Goal: Task Accomplishment & Management: Complete application form

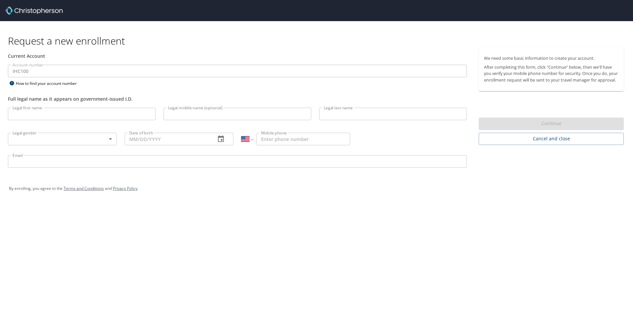
select select "US"
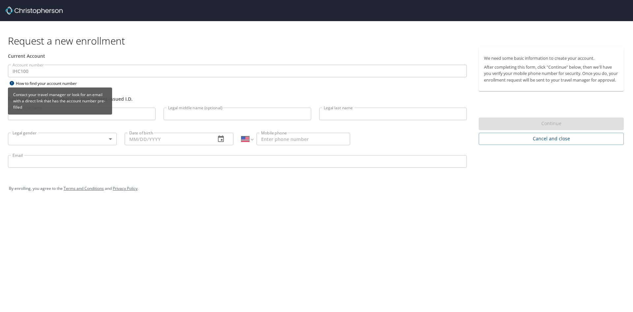
click at [19, 83] on div "How to find your account number" at bounding box center [49, 83] width 82 height 8
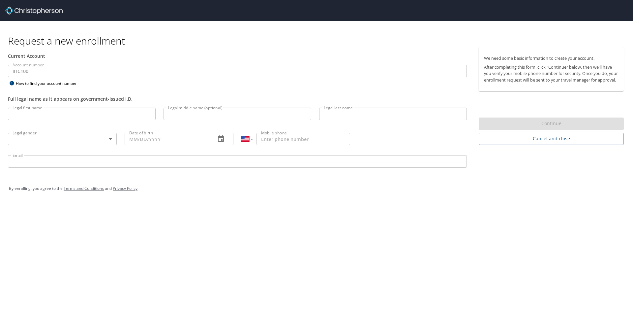
select select "US"
click at [31, 114] on input "Legal first name" at bounding box center [82, 114] width 148 height 13
click at [140, 117] on input "Teashda" at bounding box center [82, 114] width 148 height 13
type input "Teasha"
type input "N"
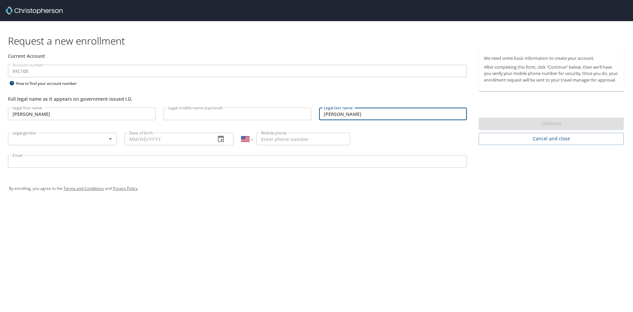
type input "Nielson"
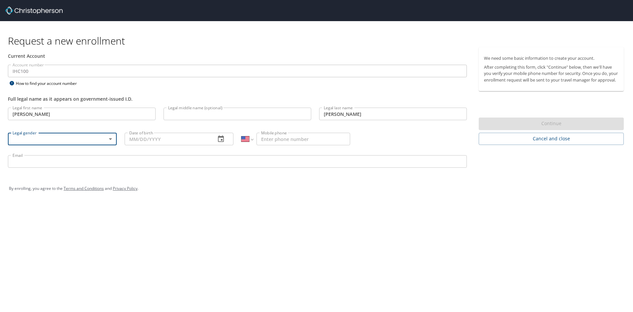
click at [114, 138] on body "Request a new enrollment Current Account Account number IHC100 Account number H…" at bounding box center [316, 156] width 633 height 312
click at [48, 171] on li "Female" at bounding box center [62, 174] width 109 height 12
type input "Female"
click at [159, 139] on input "Date of birth" at bounding box center [168, 139] width 86 height 13
type input "03/21/1984"
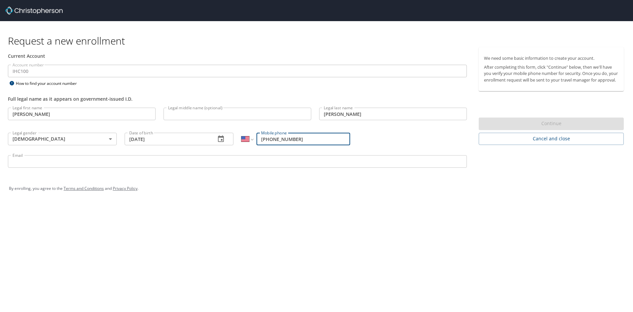
type input "(435) 287-8181"
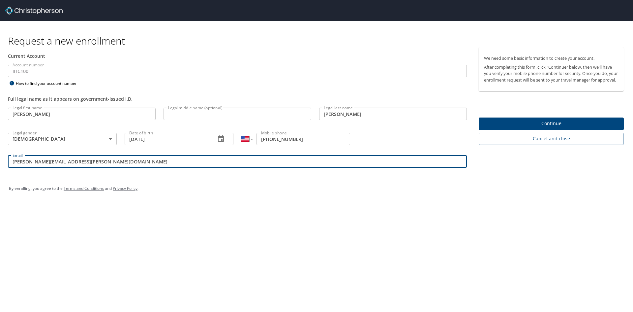
type input "teasha.nielson@imail.org"
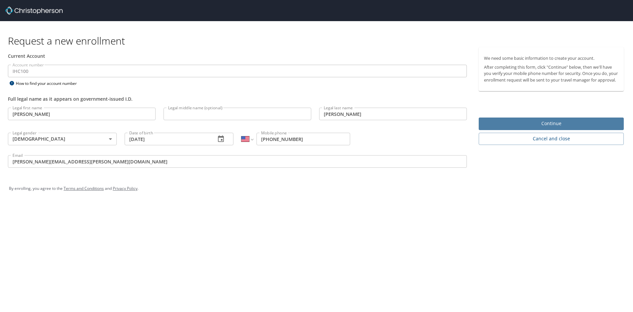
click at [558, 126] on span "Continue" at bounding box center [551, 123] width 135 height 8
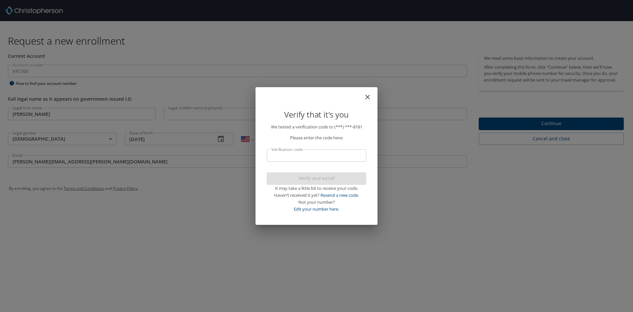
click at [343, 159] on input "Verification code" at bounding box center [317, 155] width 100 height 13
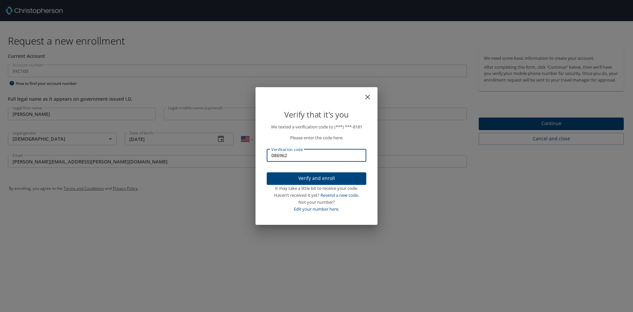
type input "086962"
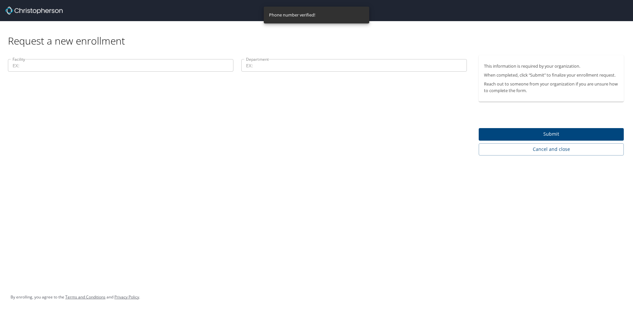
click at [36, 66] on input "Facility" at bounding box center [121, 65] width 226 height 13
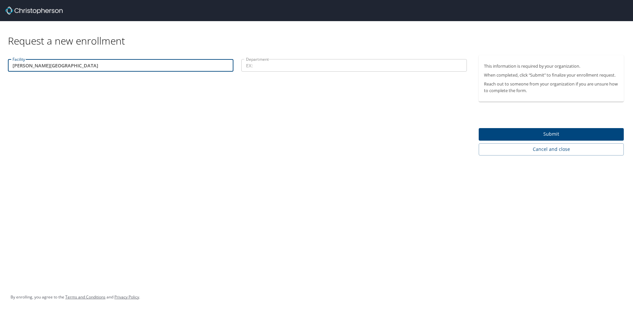
click at [15, 66] on input "sevier Valley Hospital" at bounding box center [121, 65] width 226 height 13
type input "Sevier Valley Hospital"
click at [259, 63] on input "Department" at bounding box center [354, 65] width 226 height 13
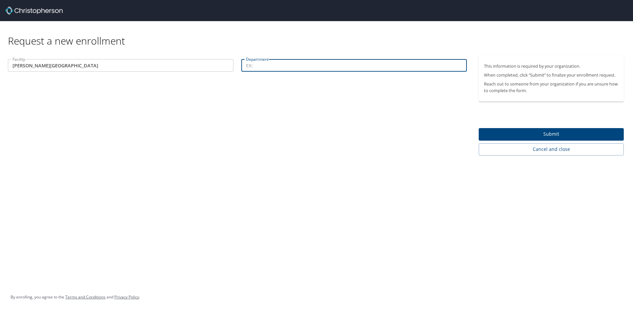
click at [567, 135] on span "Submit" at bounding box center [551, 134] width 135 height 8
